Goal: Book appointment/travel/reservation

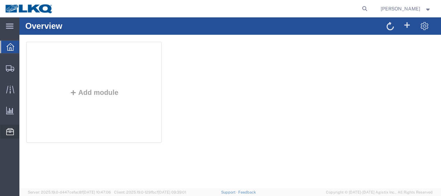
click at [0, 0] on span "Location Appointment" at bounding box center [0, 0] width 0 height 0
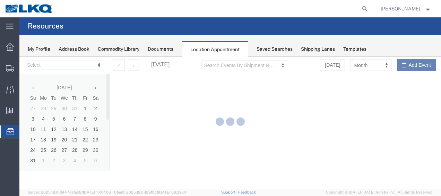
select select "27578"
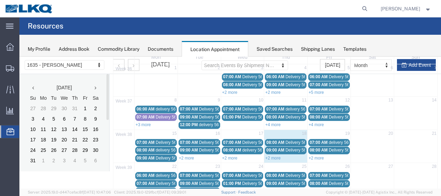
scroll to position [69, 0]
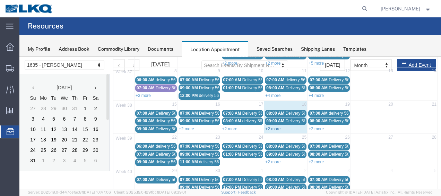
click at [272, 127] on link "+2 more" at bounding box center [272, 128] width 15 height 5
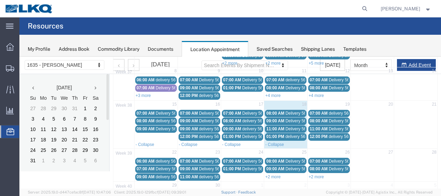
click at [269, 126] on span "11:00 AM" at bounding box center [275, 128] width 18 height 5
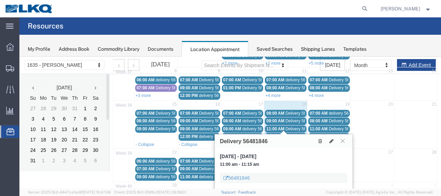
click at [344, 141] on icon at bounding box center [343, 140] width 4 height 4
